Goal: Information Seeking & Learning: Compare options

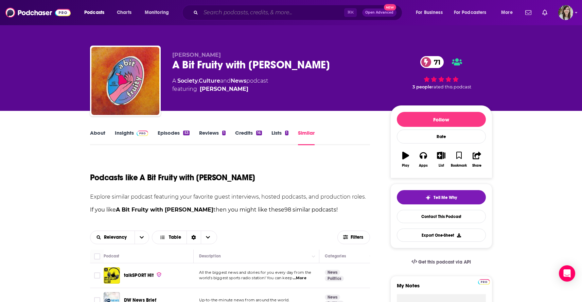
click at [256, 14] on input "Search podcasts, credits, & more..." at bounding box center [272, 12] width 143 height 11
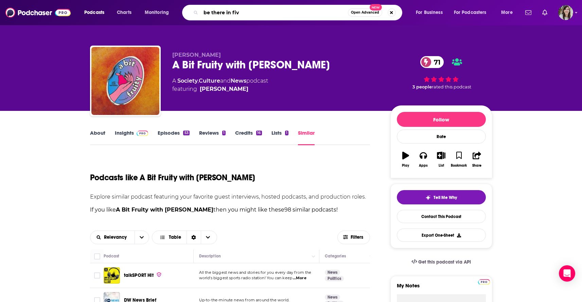
type input "be there in five"
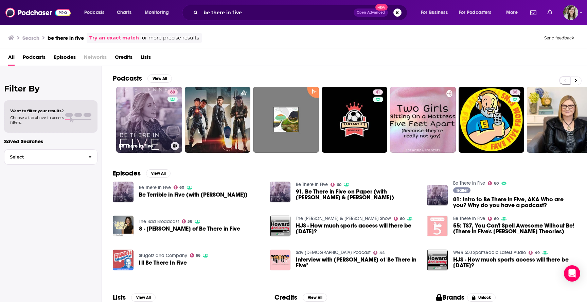
click at [153, 124] on link "60 Be There in Five" at bounding box center [149, 120] width 66 height 66
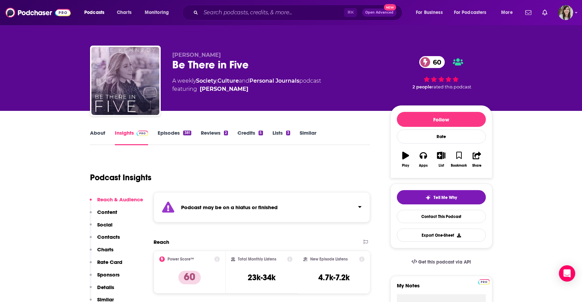
click at [169, 132] on link "Episodes 381" at bounding box center [174, 137] width 33 height 16
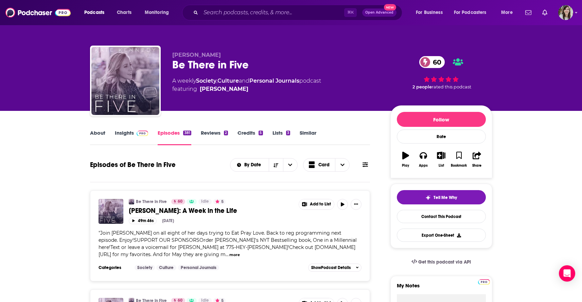
click at [310, 132] on link "Similar" at bounding box center [308, 137] width 17 height 16
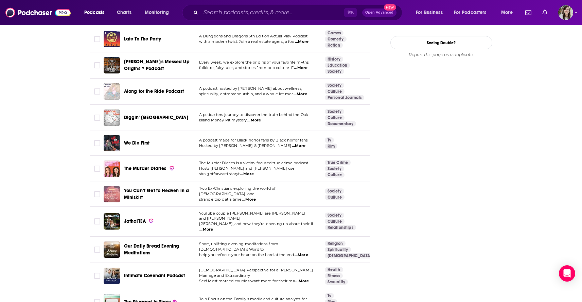
scroll to position [896, 0]
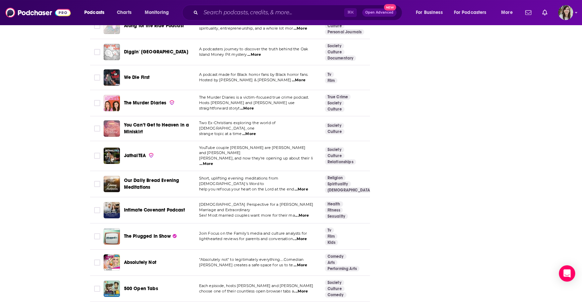
scroll to position [1016, 0]
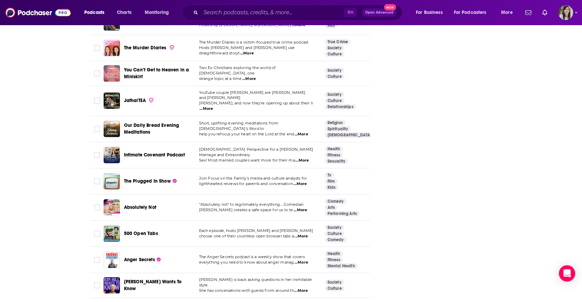
click at [302, 207] on span "...More" at bounding box center [300, 209] width 14 height 5
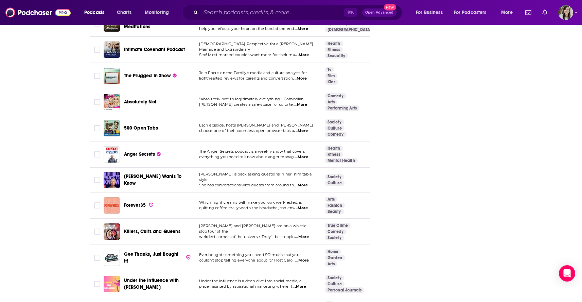
scroll to position [1124, 0]
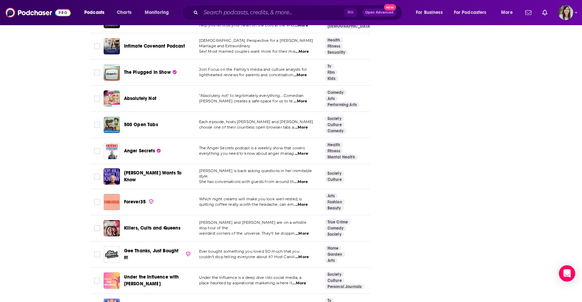
click at [307, 125] on span "...More" at bounding box center [301, 127] width 14 height 5
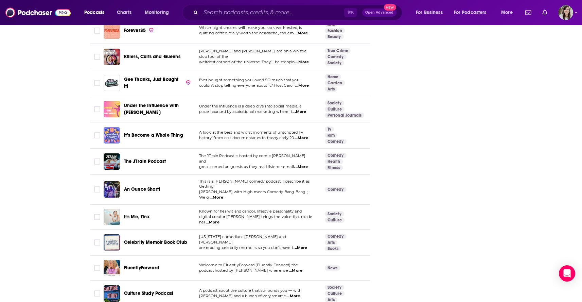
scroll to position [1358, 0]
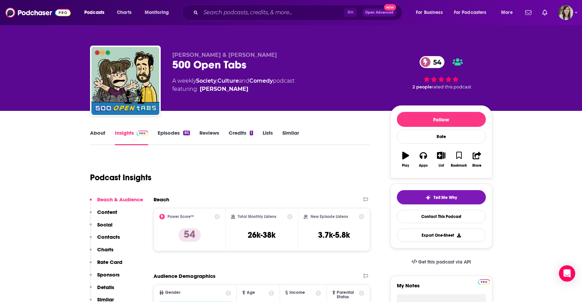
click at [97, 131] on link "About" at bounding box center [97, 137] width 15 height 16
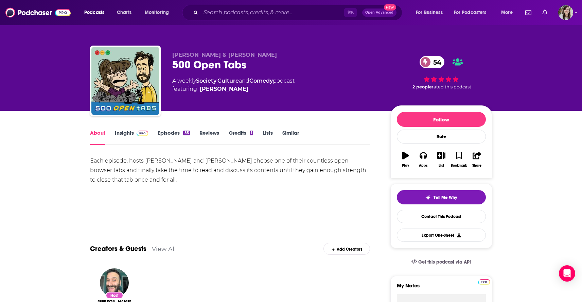
click at [170, 136] on link "Episodes 85" at bounding box center [174, 137] width 32 height 16
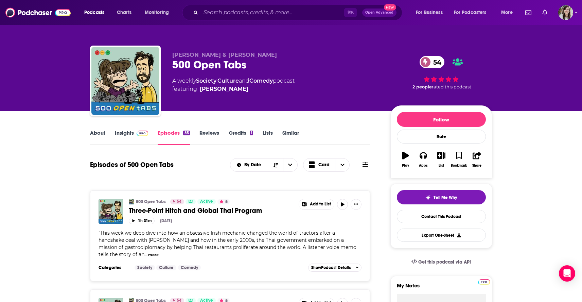
click at [287, 134] on link "Similar" at bounding box center [290, 137] width 17 height 16
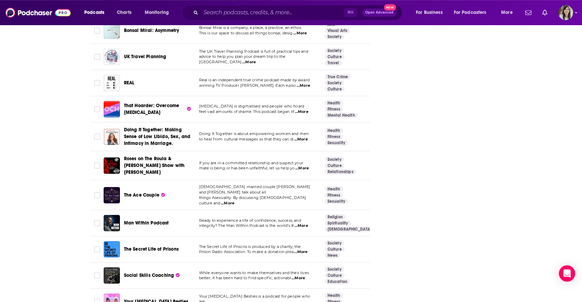
scroll to position [2502, 0]
